Goal: Task Accomplishment & Management: Manage account settings

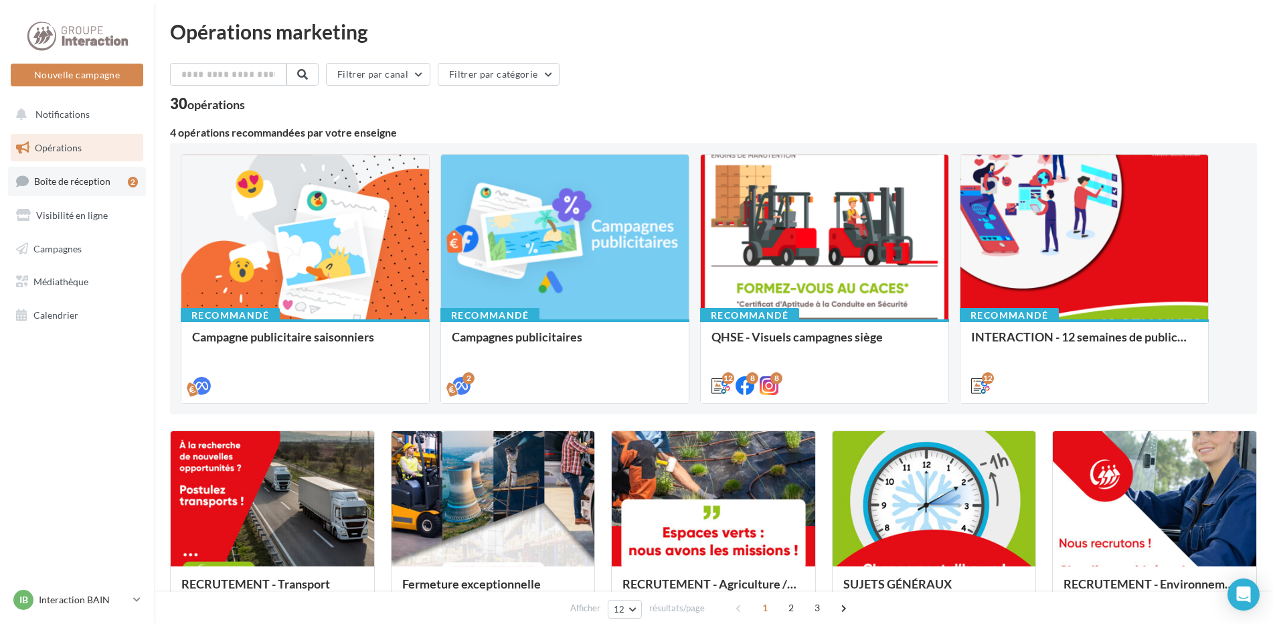
click at [74, 182] on span "Boîte de réception" at bounding box center [72, 180] width 76 height 11
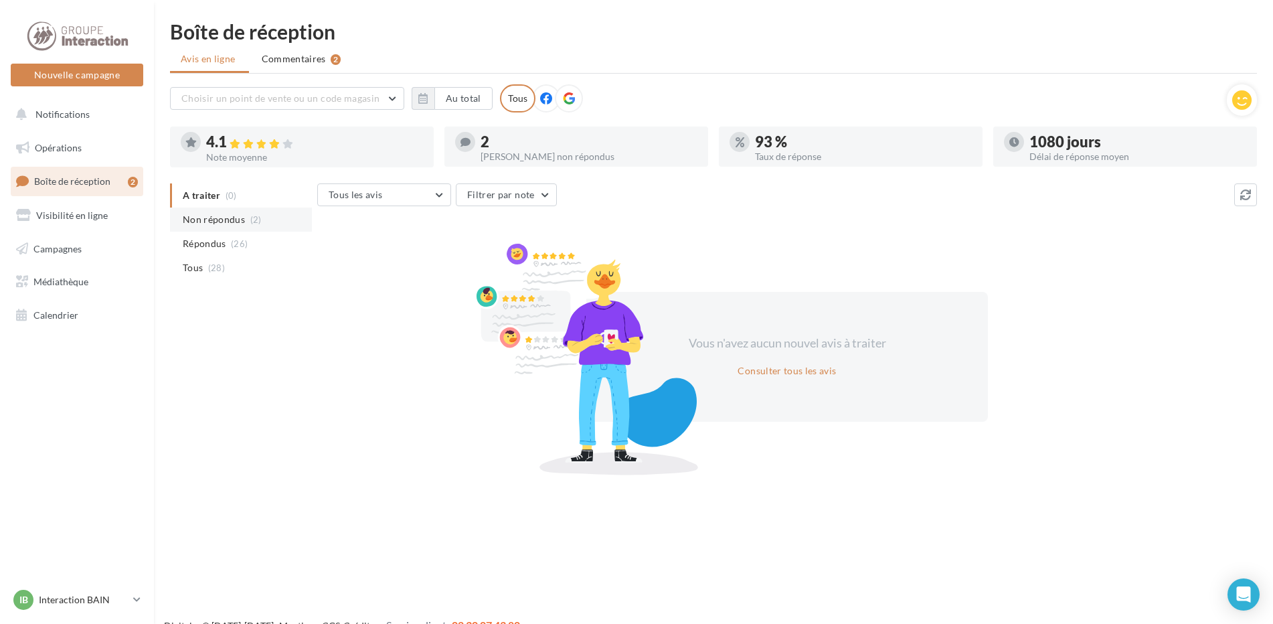
click at [205, 220] on span "Non répondus" at bounding box center [214, 219] width 62 height 13
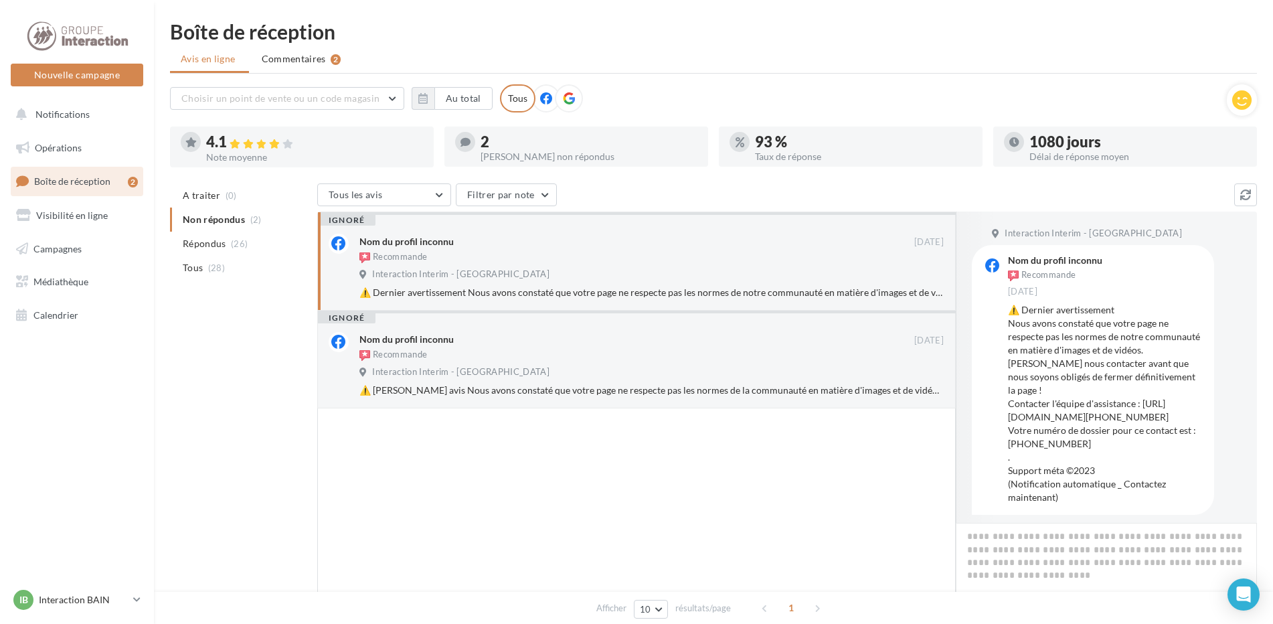
scroll to position [34, 0]
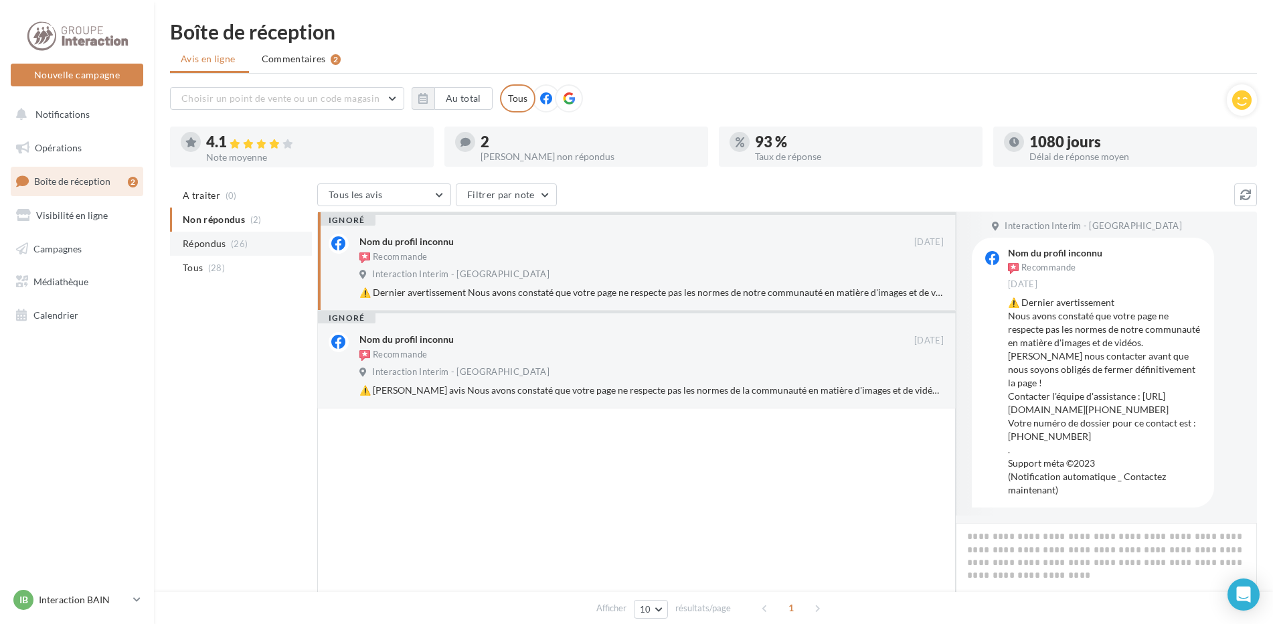
click at [219, 248] on span "Répondus" at bounding box center [205, 243] width 44 height 13
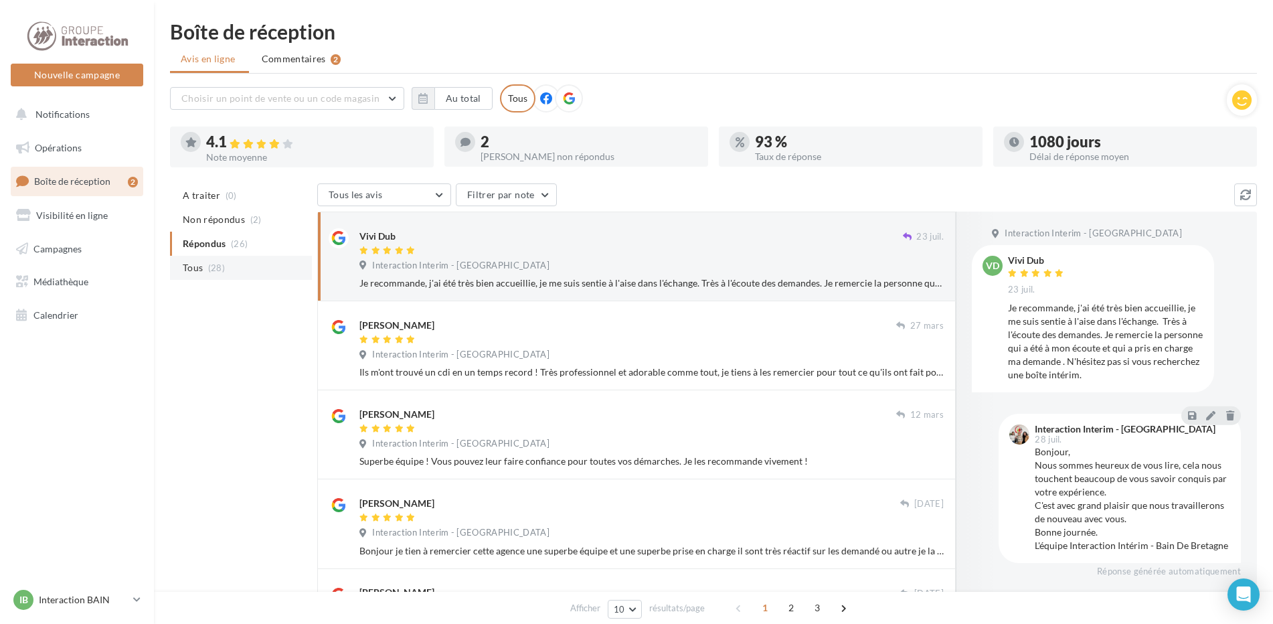
click at [209, 268] on span "(28)" at bounding box center [216, 267] width 17 height 11
click at [272, 62] on span "Commentaires" at bounding box center [294, 58] width 64 height 13
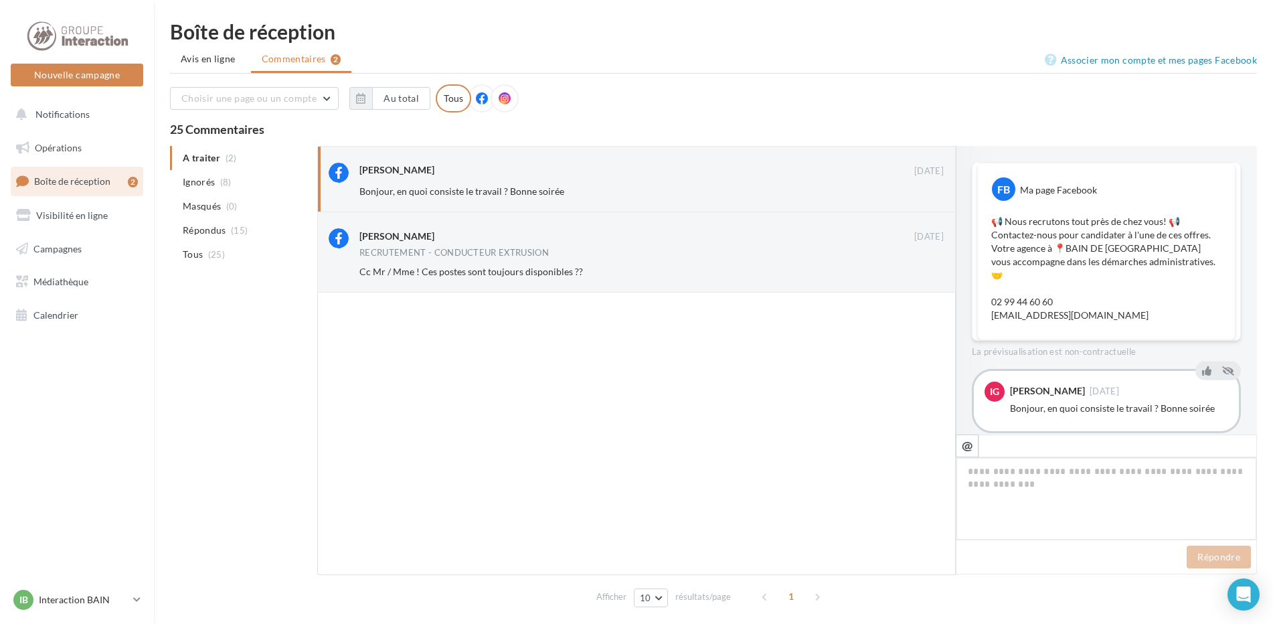
scroll to position [12, 0]
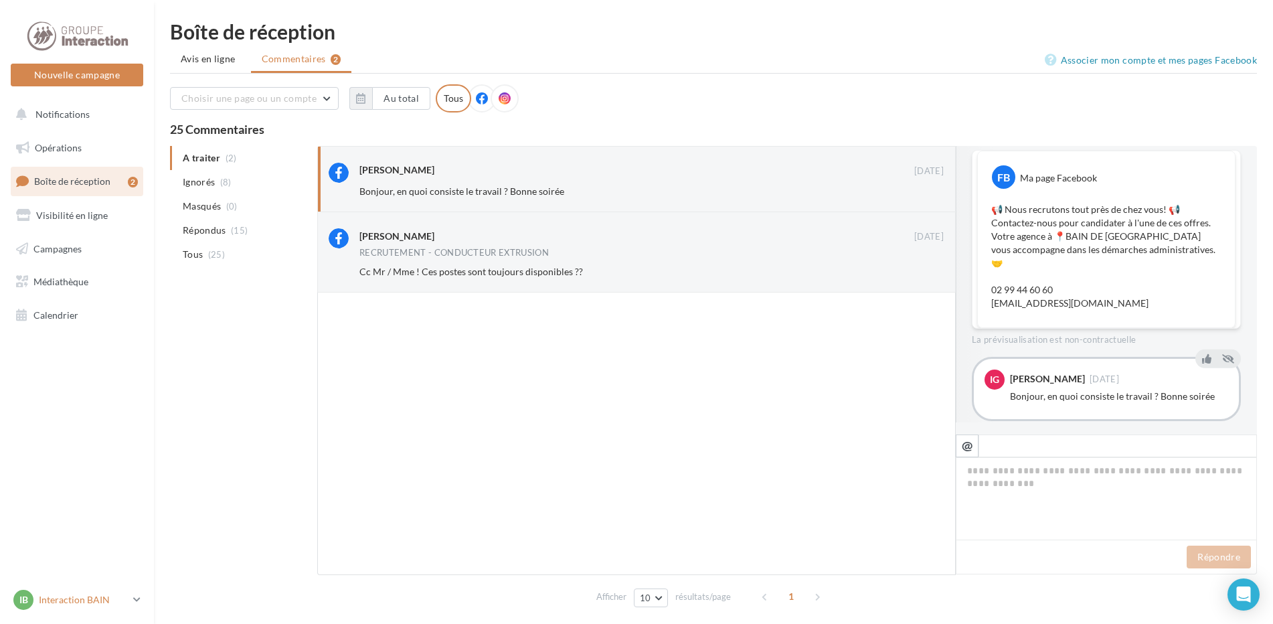
click at [135, 595] on icon at bounding box center [136, 599] width 7 height 11
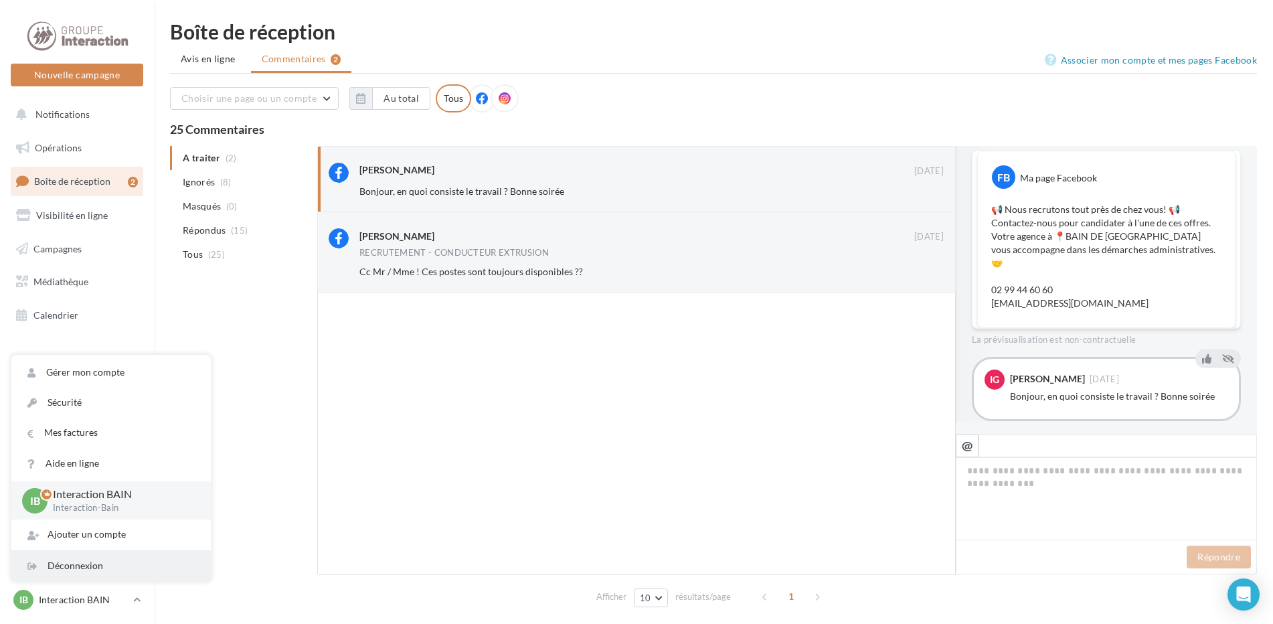
click at [112, 564] on div "Déconnexion" at bounding box center [110, 566] width 199 height 30
